Goal: Check status: Check status

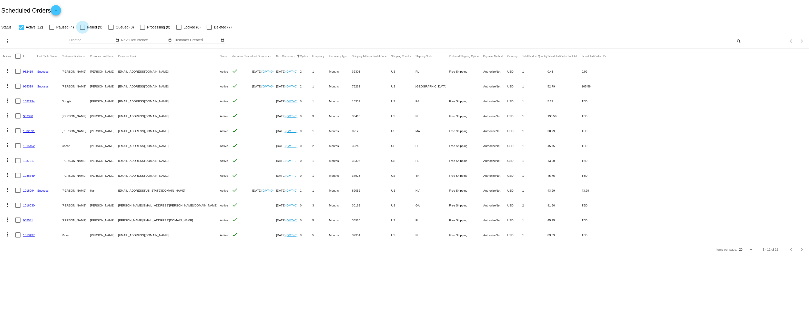
click at [99, 30] on span "Failed (9)" at bounding box center [94, 27] width 15 height 6
click at [83, 30] on input "Failed (9)" at bounding box center [82, 30] width 0 height 0
checkbox input "true"
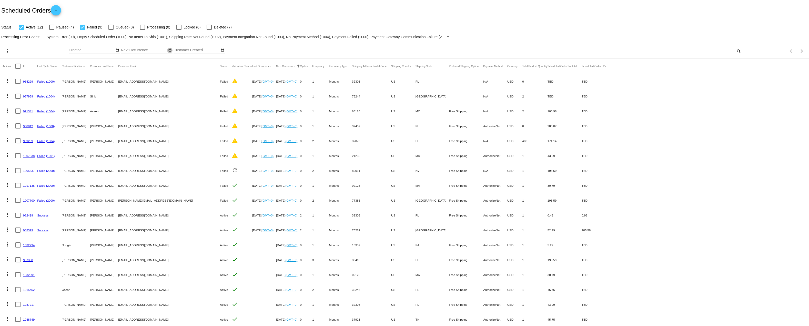
click at [172, 52] on mat-icon "date_range" at bounding box center [170, 50] width 4 height 4
click at [152, 86] on td "7" at bounding box center [147, 82] width 9 height 8
click at [151, 86] on td "7" at bounding box center [147, 82] width 9 height 8
type input "[DATE] - [DATE]"
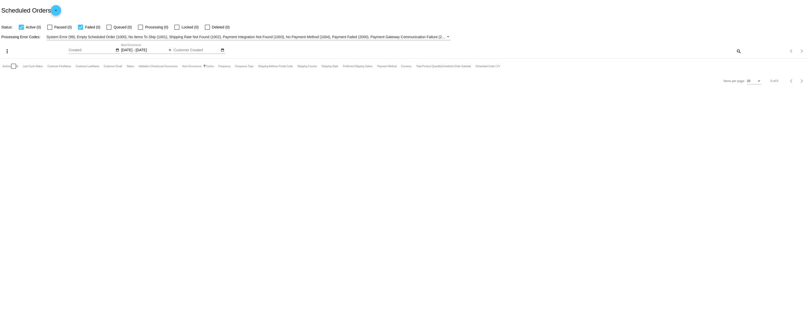
click at [144, 52] on input "[DATE] - [DATE]" at bounding box center [144, 50] width 46 height 4
click at [140, 86] on td "6" at bounding box center [138, 82] width 9 height 8
click at [203, 61] on th at bounding box center [199, 58] width 9 height 8
select select "9"
click at [161, 78] on td "1" at bounding box center [157, 74] width 9 height 8
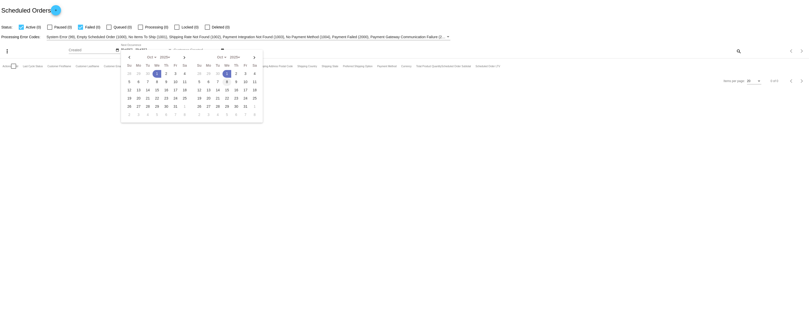
click at [230, 86] on td "8" at bounding box center [227, 82] width 9 height 8
type input "[DATE] - [DATE]"
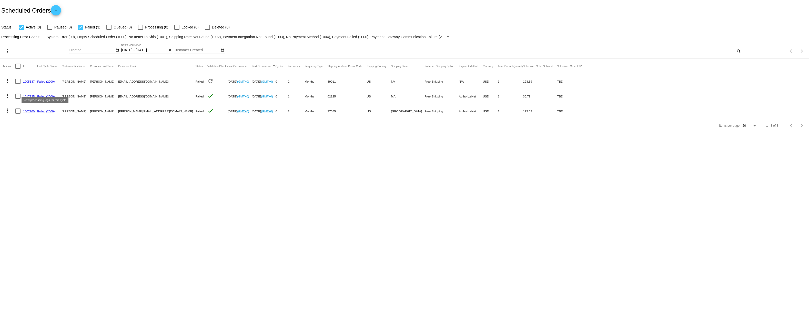
click at [44, 83] on link "Failed" at bounding box center [41, 81] width 8 height 3
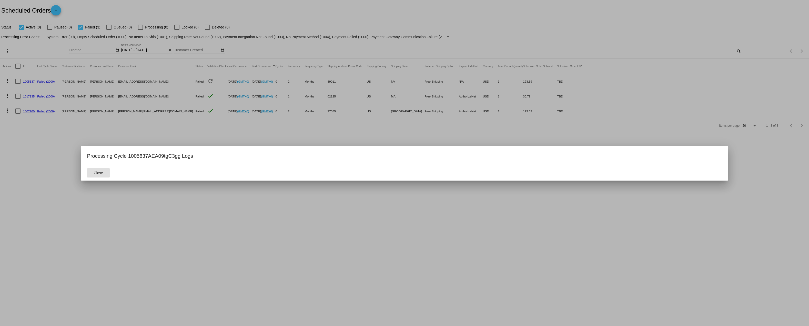
click at [84, 126] on div at bounding box center [404, 163] width 809 height 326
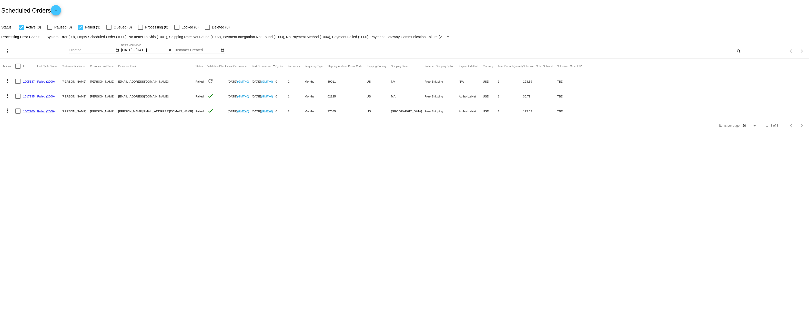
click at [31, 83] on link "1005637" at bounding box center [29, 81] width 12 height 3
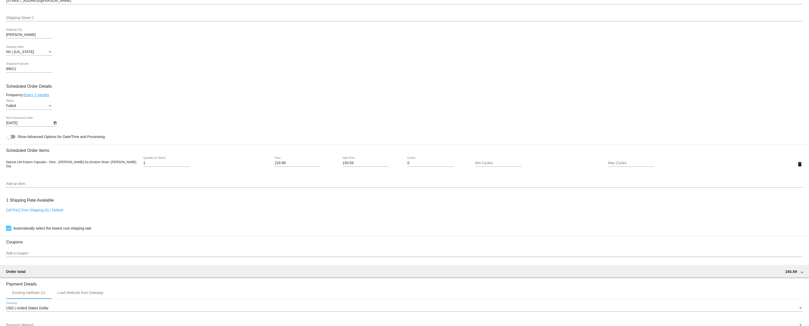
scroll to position [136, 0]
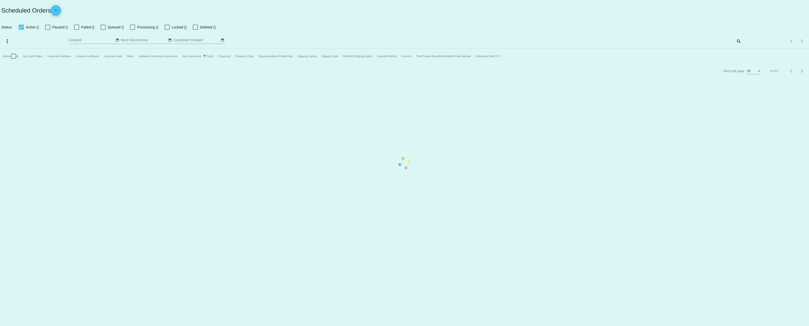
checkbox input "true"
type input "[DATE] - [DATE]"
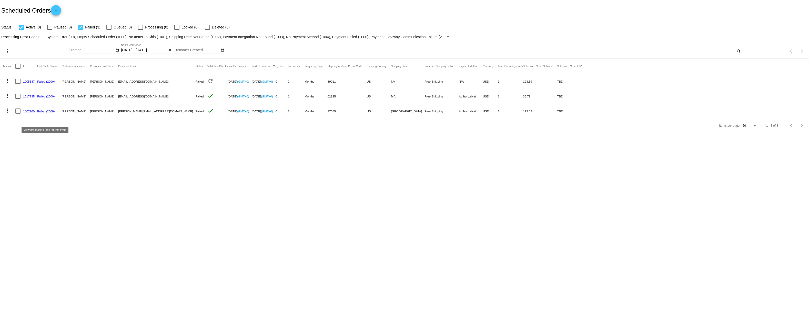
click at [45, 113] on link "Failed" at bounding box center [41, 111] width 8 height 3
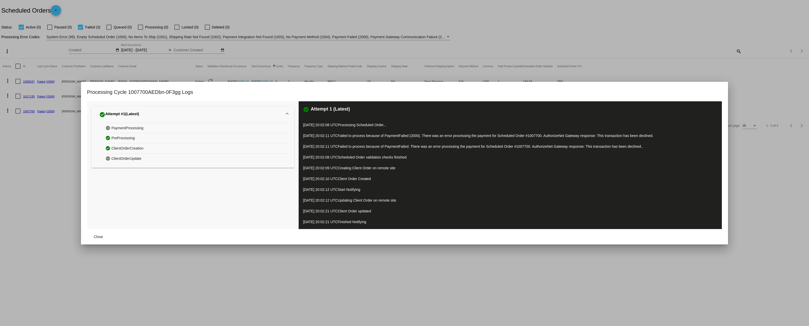
click at [100, 235] on span "Close" at bounding box center [98, 237] width 9 height 4
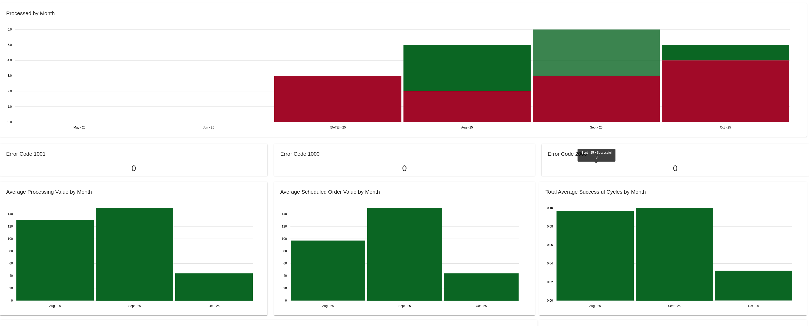
scroll to position [333, 0]
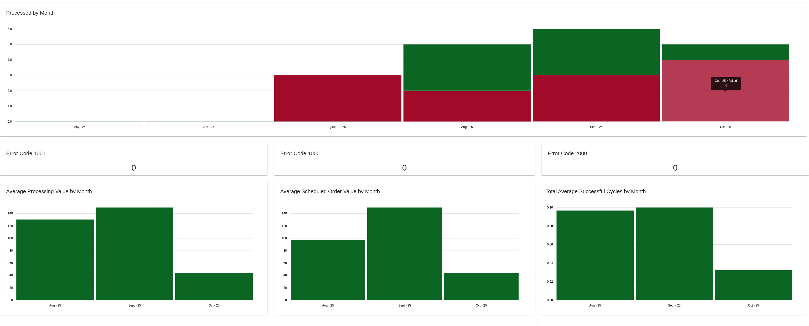
click at [702, 112] on icon at bounding box center [725, 91] width 127 height 62
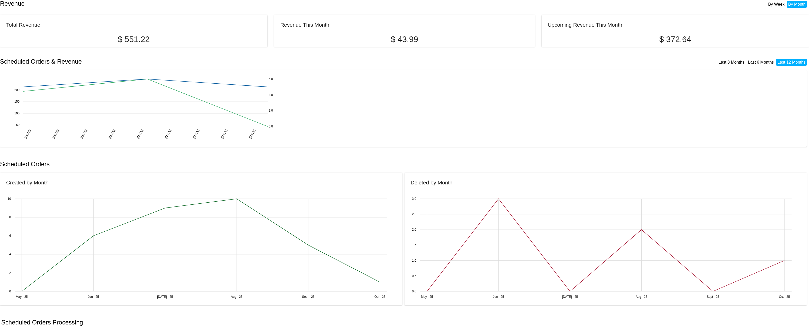
scroll to position [0, 0]
